Goal: Navigation & Orientation: Find specific page/section

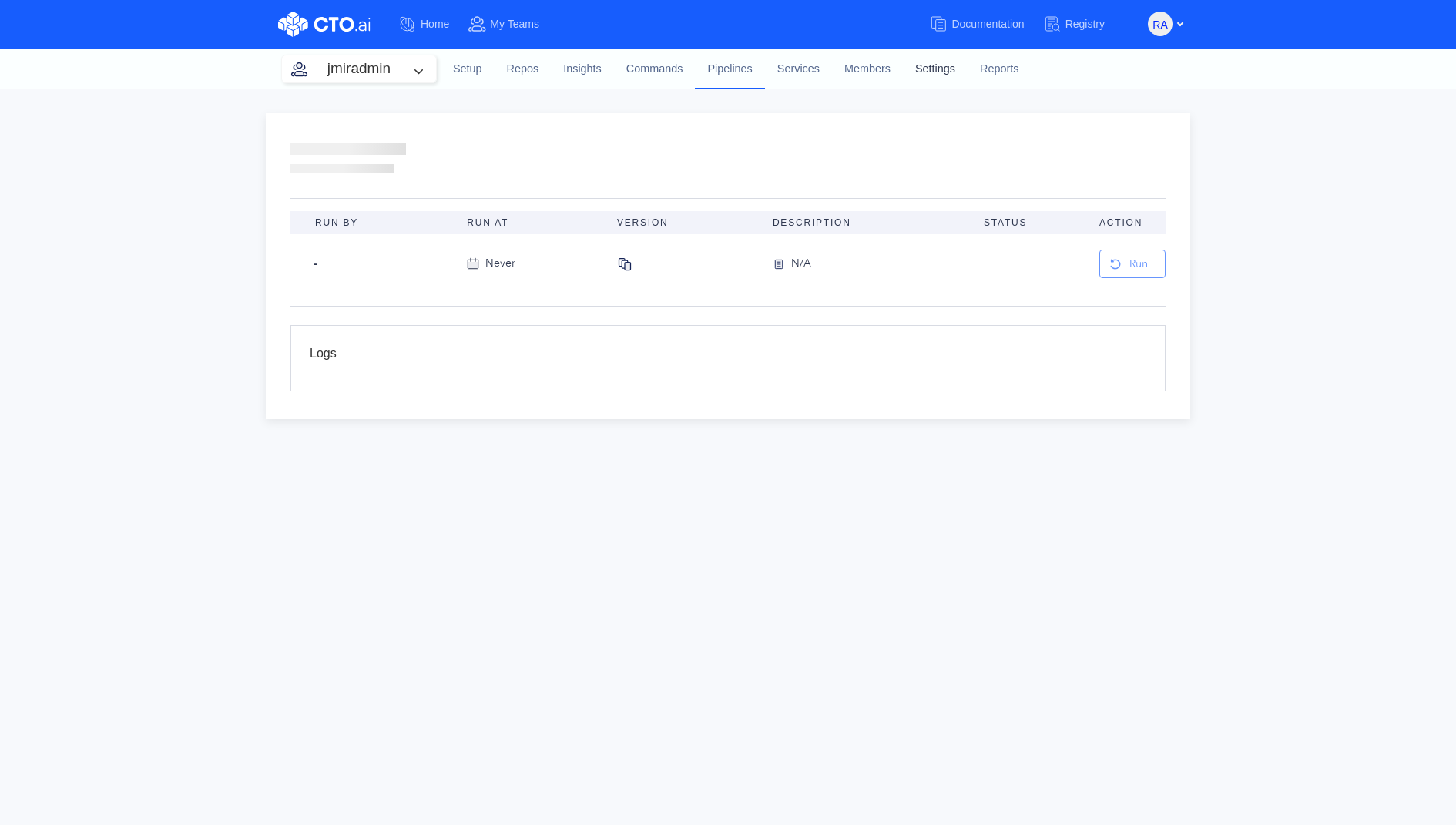
click at [938, 77] on link "Settings" at bounding box center [935, 70] width 65 height 42
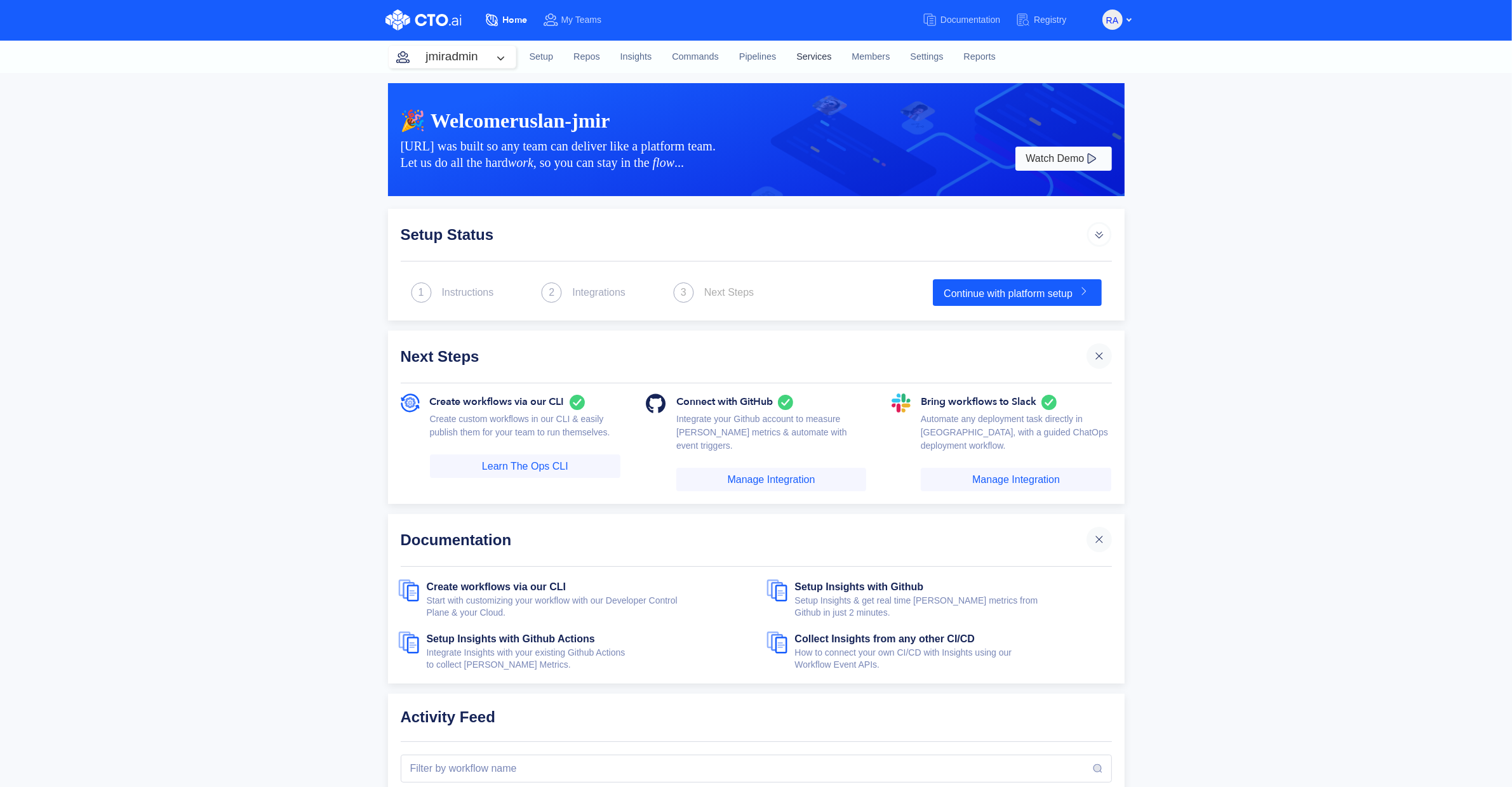
click at [825, 51] on link "Services" at bounding box center [814, 57] width 55 height 34
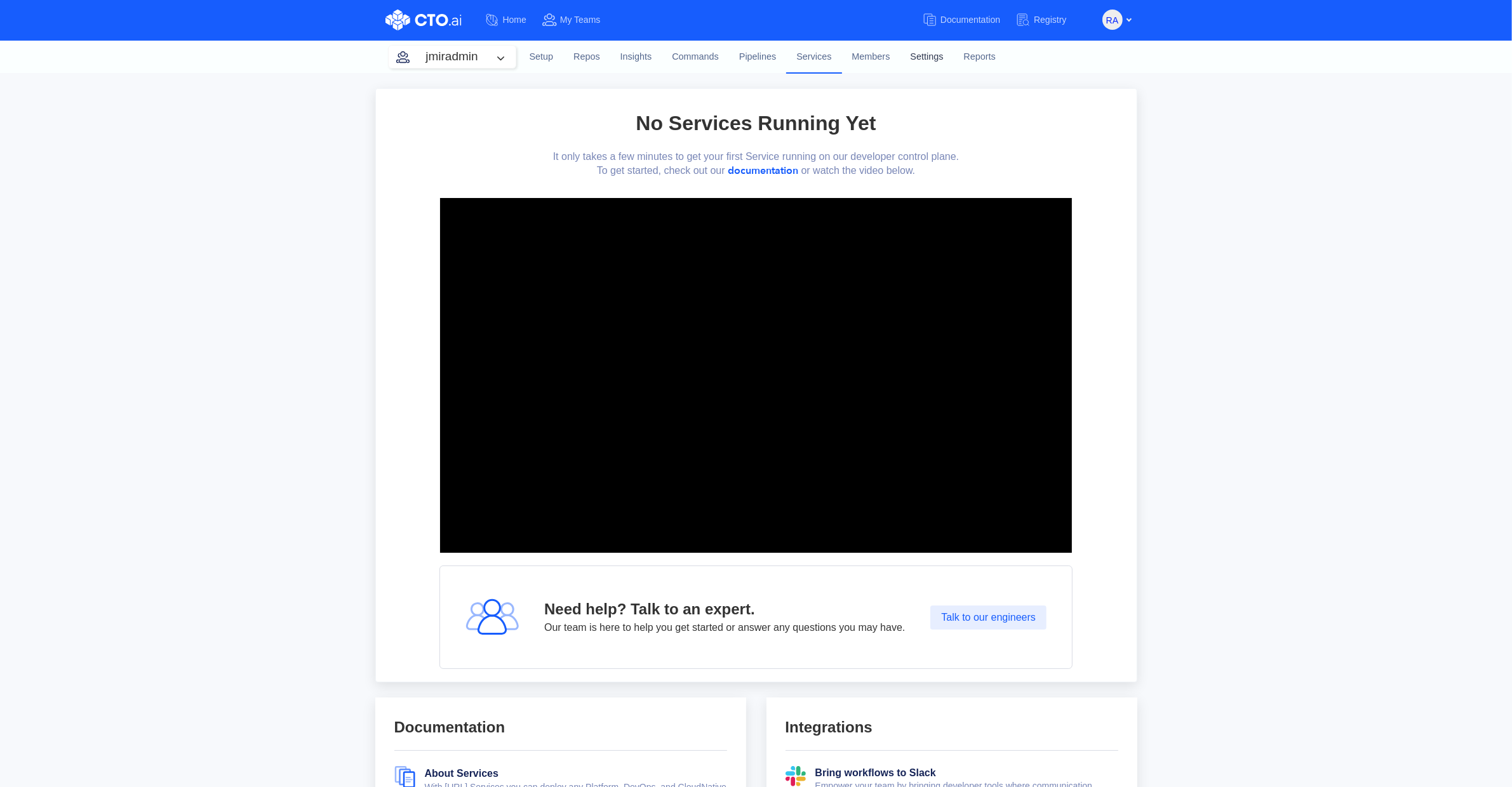
click at [914, 53] on link "Settings" at bounding box center [927, 57] width 53 height 34
